Goal: Entertainment & Leisure: Consume media (video, audio)

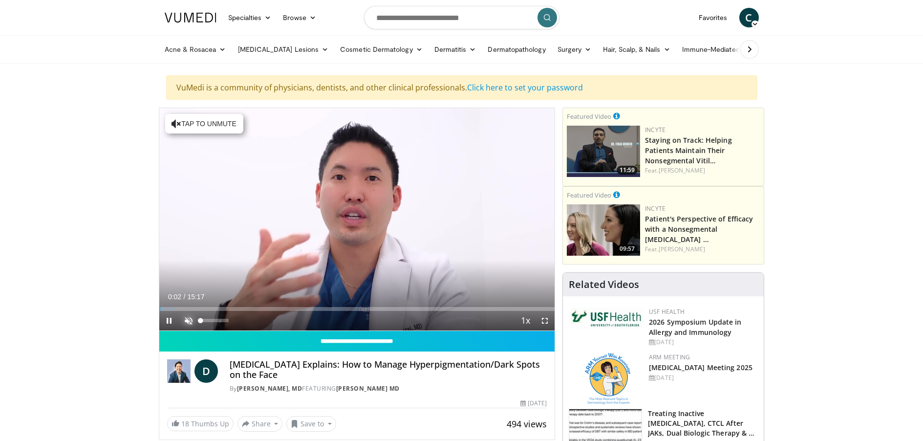
click at [192, 321] on span "Video Player" at bounding box center [189, 321] width 20 height 20
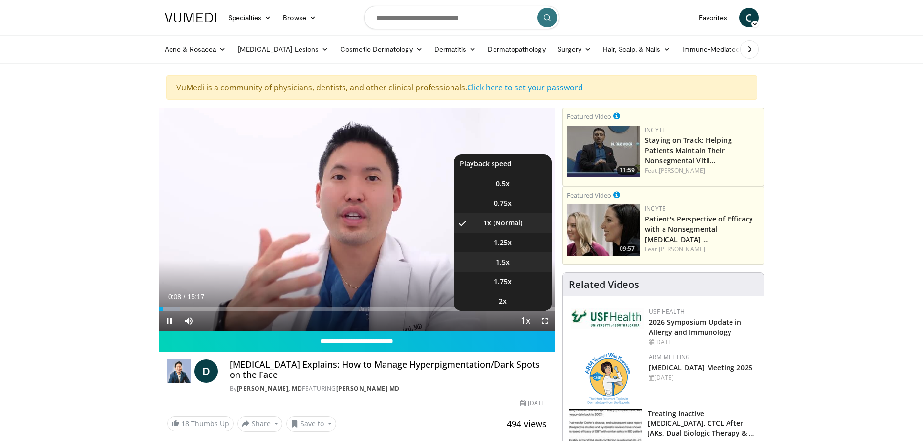
click at [507, 260] on span "1.5x" at bounding box center [503, 262] width 14 height 10
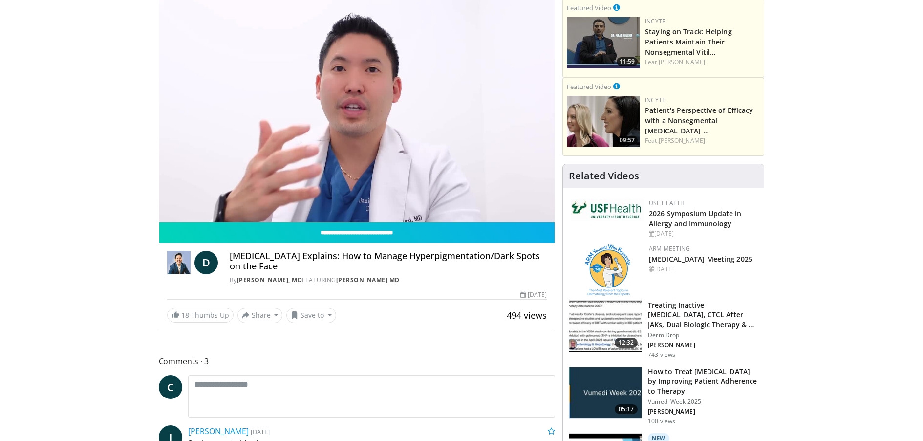
scroll to position [49, 0]
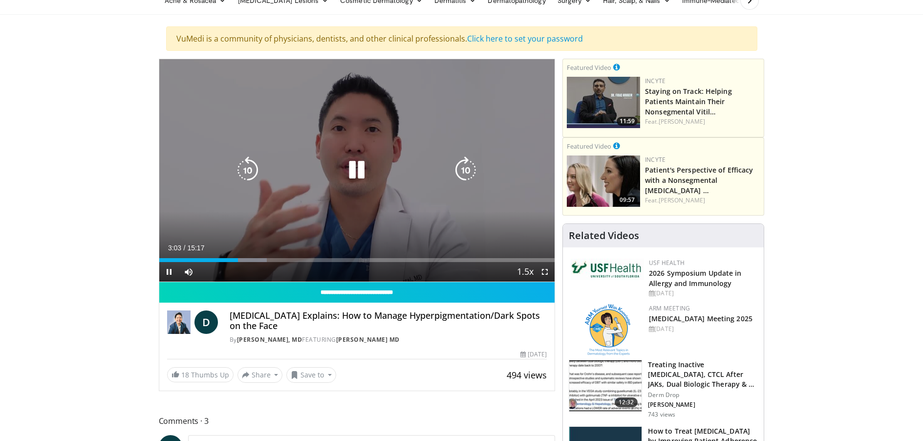
click at [245, 170] on icon "Video Player" at bounding box center [247, 169] width 27 height 27
click at [249, 174] on icon "Video Player" at bounding box center [247, 169] width 27 height 27
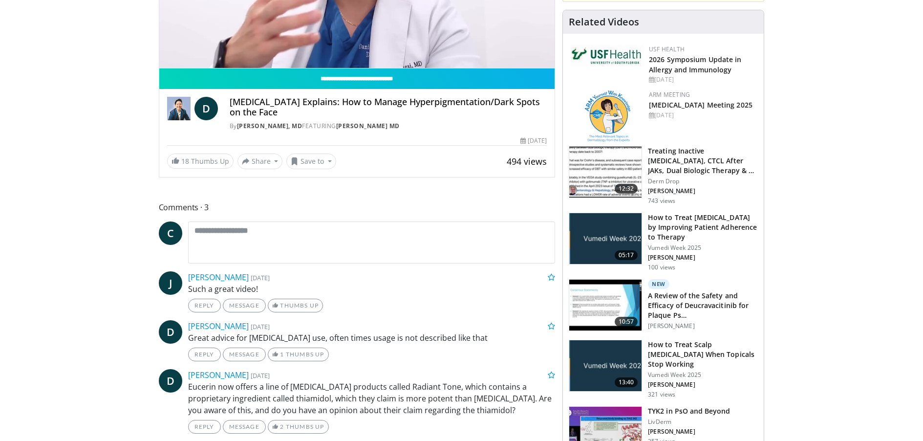
scroll to position [293, 0]
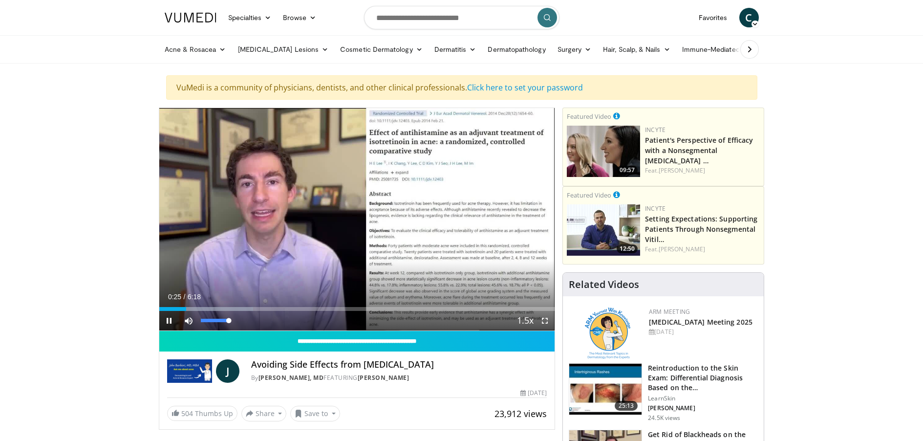
drag, startPoint x: 231, startPoint y: 320, endPoint x: 249, endPoint y: 320, distance: 18.6
click at [249, 320] on div "Current Time 0:25 / Duration 6:18 Pause Skip Backward Skip Forward Mute 100% Lo…" at bounding box center [357, 321] width 396 height 20
click at [237, 321] on div "Mute 100%" at bounding box center [213, 321] width 68 height 20
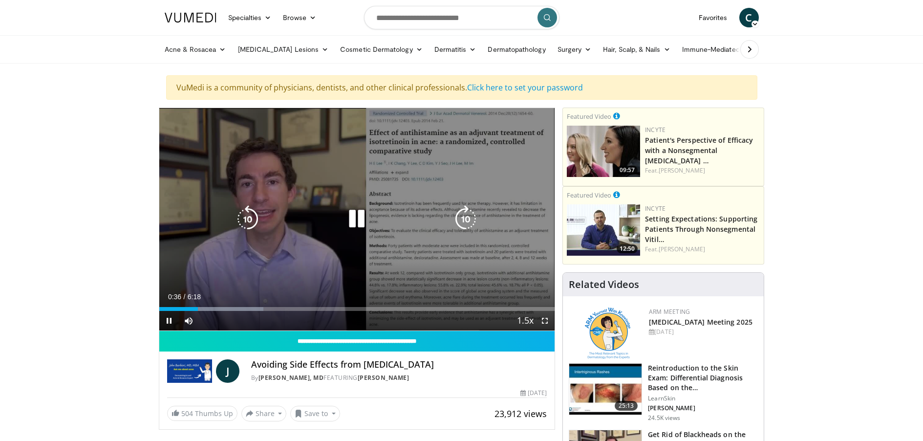
click at [350, 216] on icon "Video Player" at bounding box center [356, 218] width 27 height 27
click at [355, 220] on icon "Video Player" at bounding box center [356, 218] width 27 height 27
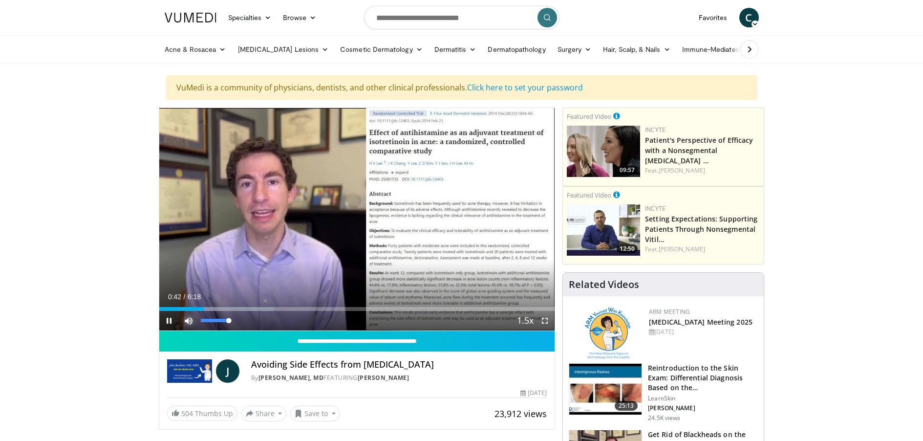
click at [189, 322] on span "Video Player" at bounding box center [189, 321] width 20 height 20
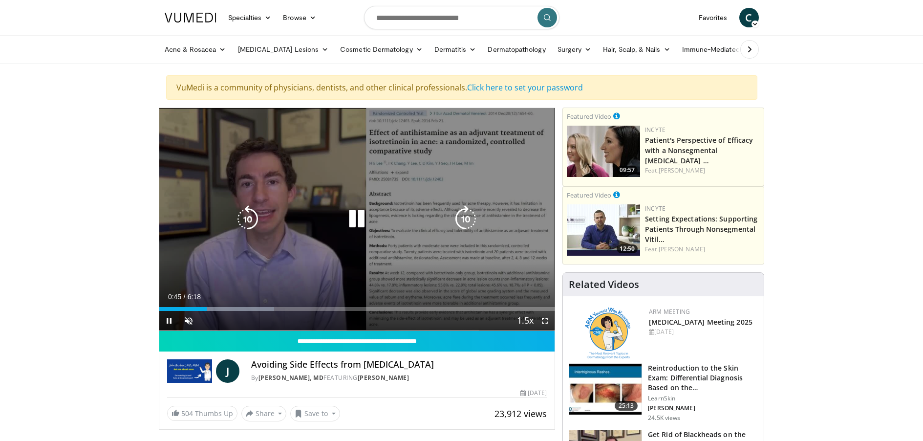
click at [256, 215] on icon "Video Player" at bounding box center [247, 218] width 27 height 27
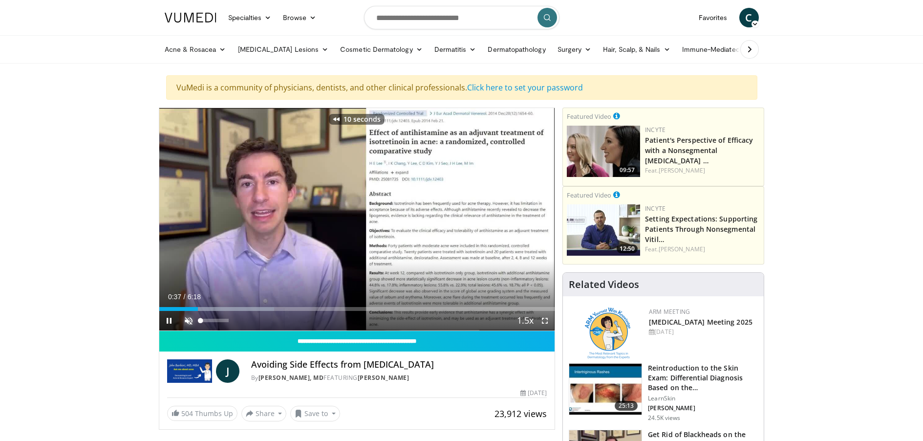
click at [190, 320] on span "Video Player" at bounding box center [189, 321] width 20 height 20
drag, startPoint x: 228, startPoint y: 320, endPoint x: 271, endPoint y: 322, distance: 42.6
click at [271, 322] on div "Current Time 0:41 / Duration 6:18 Pause Skip Backward Skip Forward Mute 100% Lo…" at bounding box center [357, 321] width 396 height 20
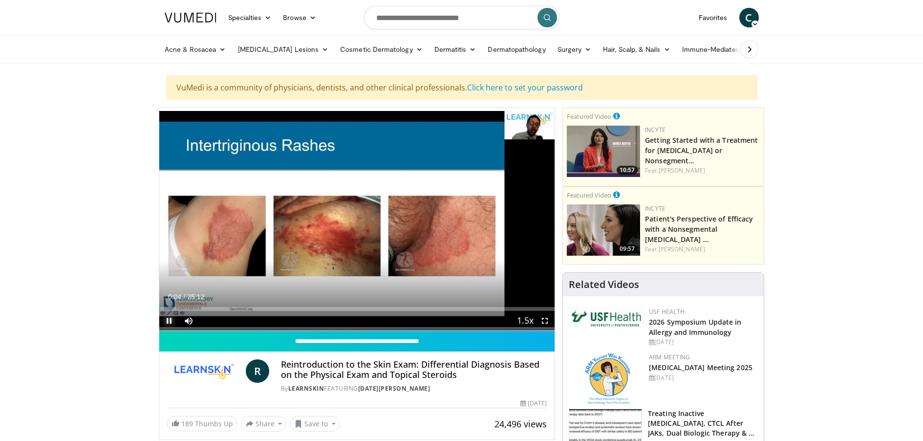
click at [168, 319] on span "Video Player" at bounding box center [169, 321] width 20 height 20
